Goal: Task Accomplishment & Management: Manage account settings

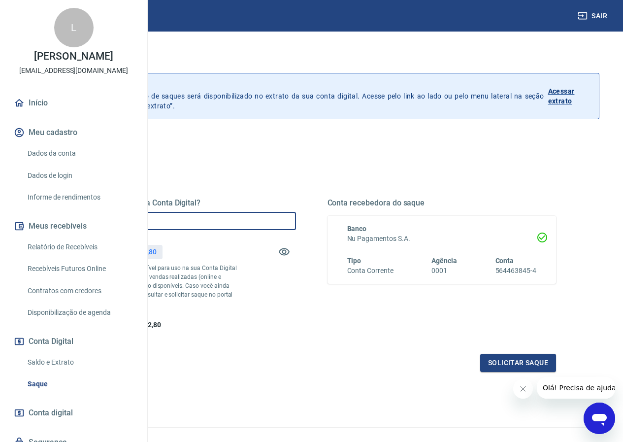
click at [226, 220] on input "R$ 0,00" at bounding box center [181, 221] width 229 height 18
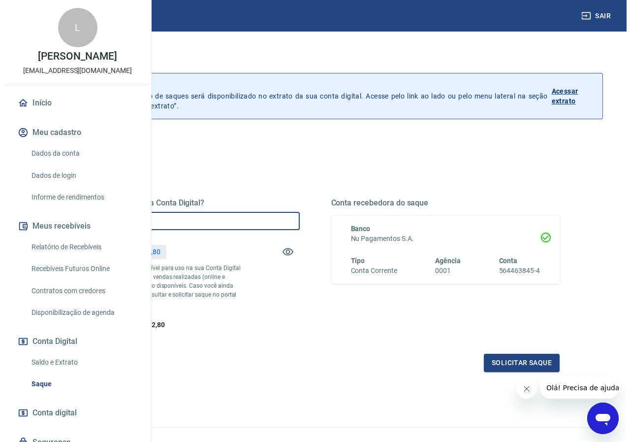
scroll to position [63, 0]
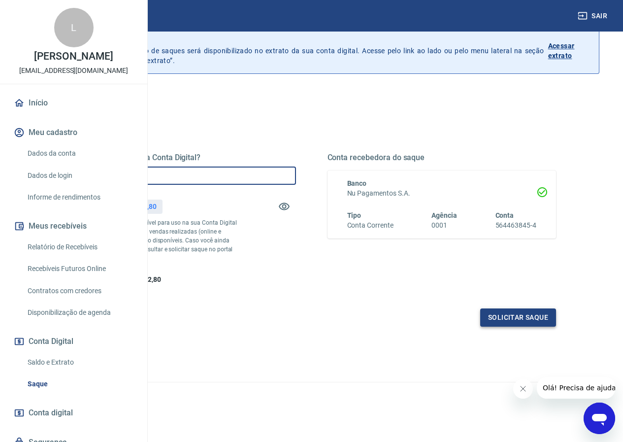
type input "R$ 2.000,00"
click at [499, 317] on button "Solicitar saque" at bounding box center [518, 317] width 76 height 18
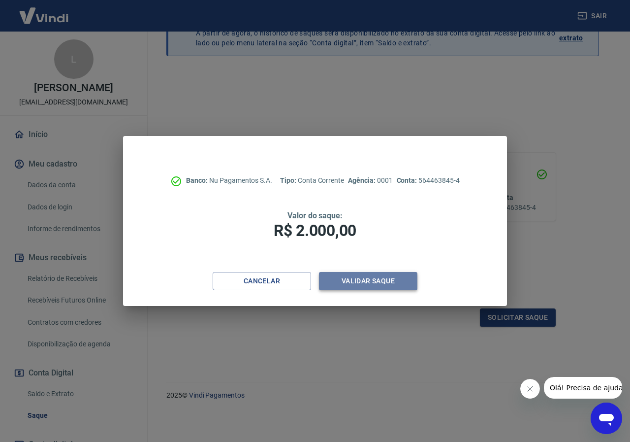
click at [347, 282] on button "Validar saque" at bounding box center [368, 281] width 98 height 18
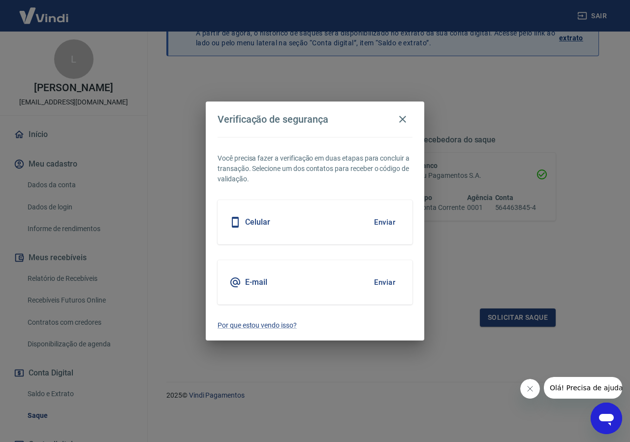
click at [360, 224] on div "Celular Enviar" at bounding box center [315, 222] width 195 height 44
click at [383, 222] on button "Enviar" at bounding box center [385, 222] width 32 height 21
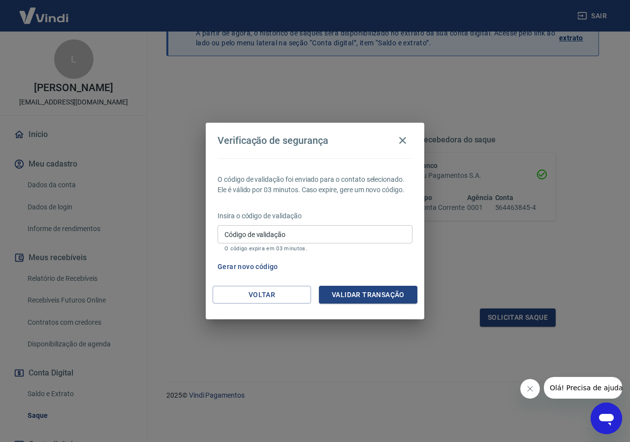
click at [263, 266] on button "Gerar novo código" at bounding box center [248, 266] width 68 height 18
click at [253, 234] on input "Código de validação" at bounding box center [315, 234] width 195 height 18
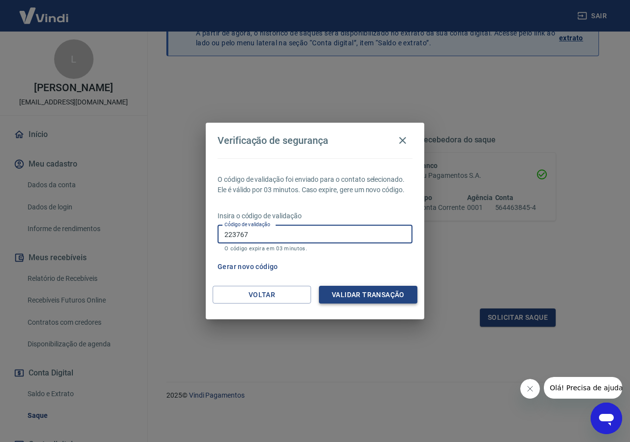
type input "223767"
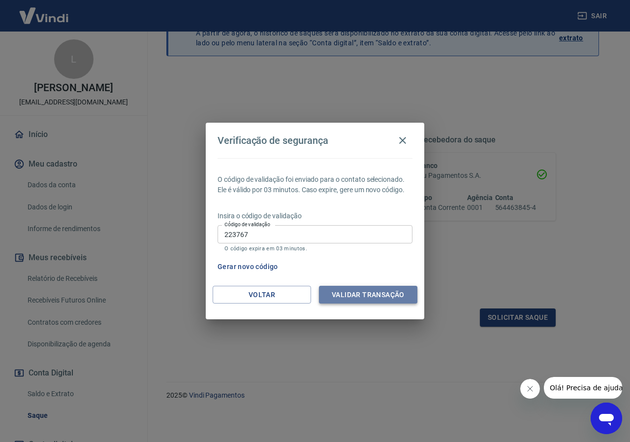
click at [347, 295] on button "Validar transação" at bounding box center [368, 294] width 98 height 18
